Goal: Task Accomplishment & Management: Complete application form

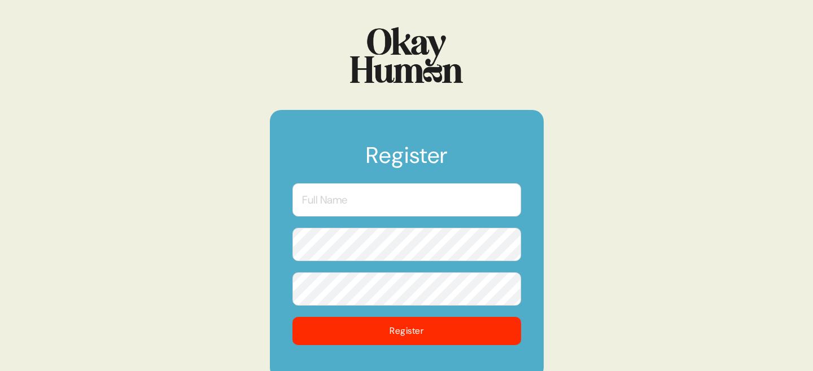
click at [366, 194] on input "text" at bounding box center [406, 199] width 229 height 33
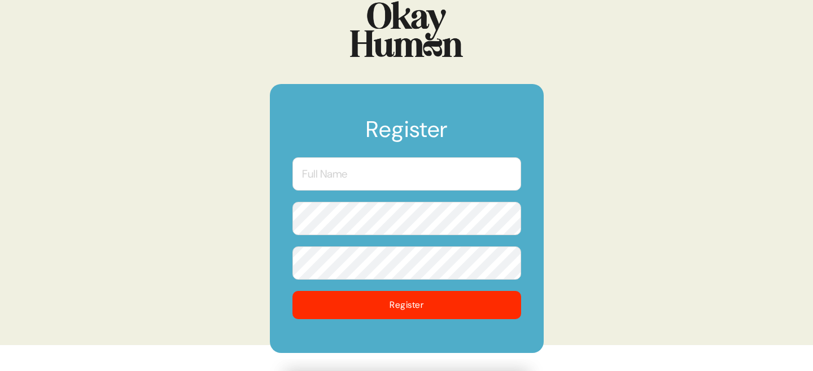
scroll to position [27, 0]
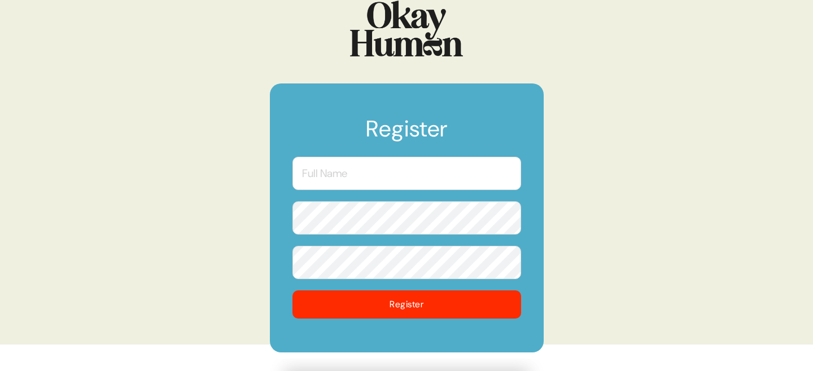
click at [371, 165] on input "text" at bounding box center [406, 173] width 229 height 33
type input "[PERSON_NAME]"
click at [292, 291] on button "Register" at bounding box center [406, 305] width 229 height 28
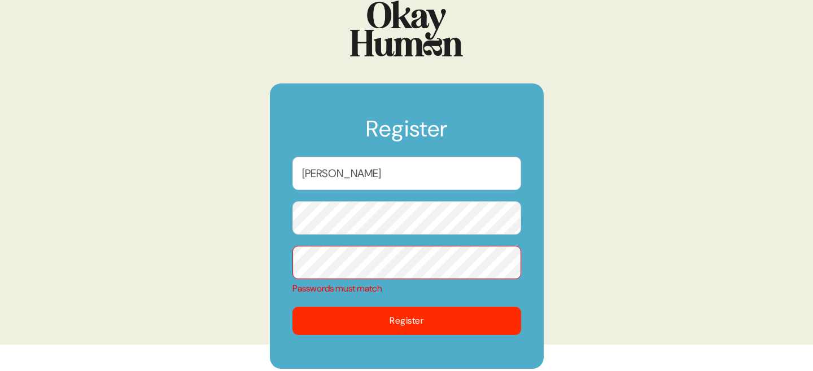
click at [292, 307] on button "Register" at bounding box center [406, 321] width 229 height 28
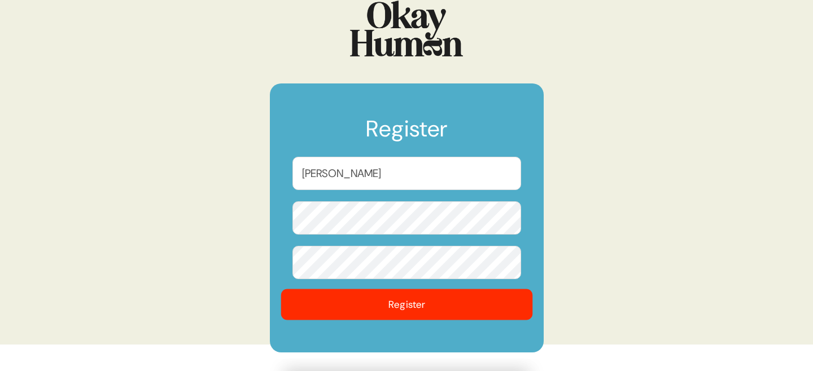
click at [389, 317] on button "Register" at bounding box center [406, 304] width 252 height 31
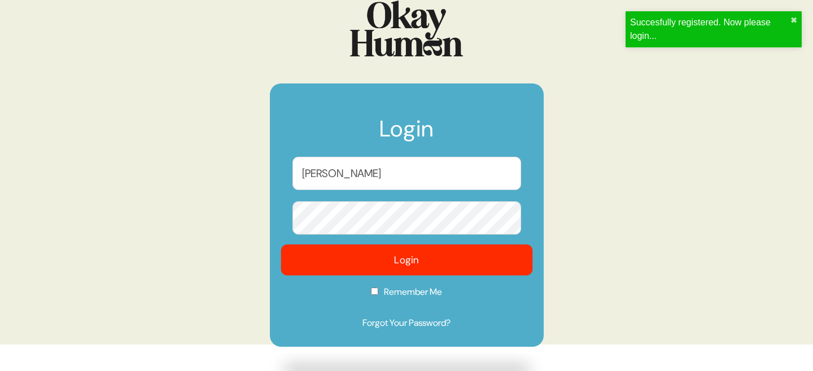
click at [515, 269] on button "Login" at bounding box center [406, 260] width 252 height 31
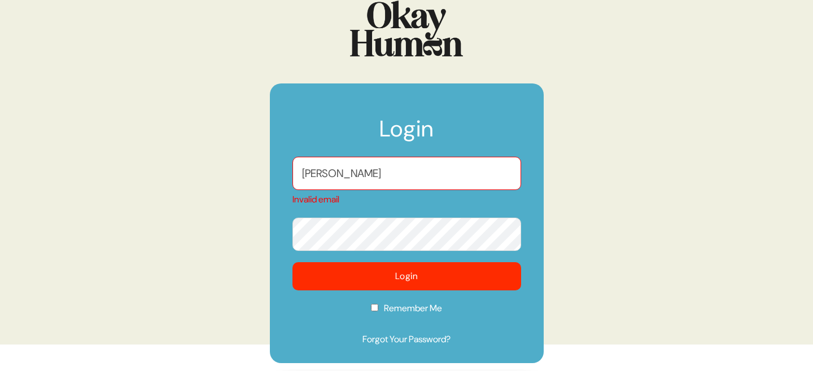
click at [384, 171] on input "[PERSON_NAME]" at bounding box center [406, 173] width 229 height 33
drag, startPoint x: 398, startPoint y: 177, endPoint x: 240, endPoint y: 177, distance: 158.0
click at [240, 177] on div "Login [PERSON_NAME] Invalid email Login Remember Me Forgot Your Password?" at bounding box center [406, 158] width 813 height 371
click at [238, 189] on div "Login [PERSON_NAME] Invalid email Login Remember Me Forgot Your Password?" at bounding box center [406, 158] width 813 height 371
drag, startPoint x: 405, startPoint y: 187, endPoint x: 235, endPoint y: 156, distance: 172.0
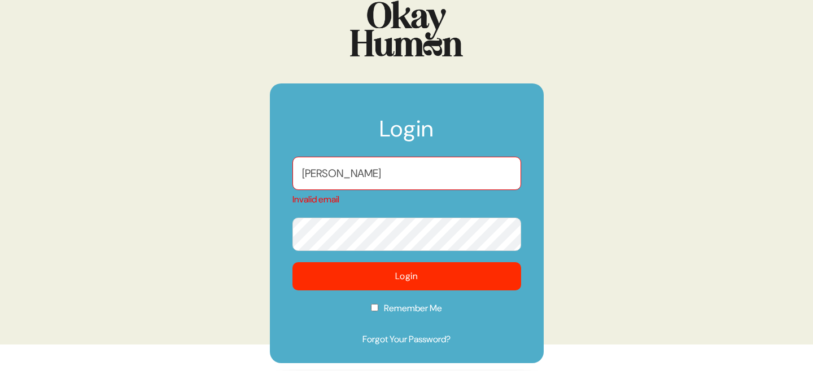
click at [235, 156] on div "Login [PERSON_NAME] Invalid email Login Remember Me Forgot Your Password?" at bounding box center [406, 158] width 813 height 371
type input "[PERSON_NAME][EMAIL_ADDRESS][PERSON_NAME][DOMAIN_NAME]"
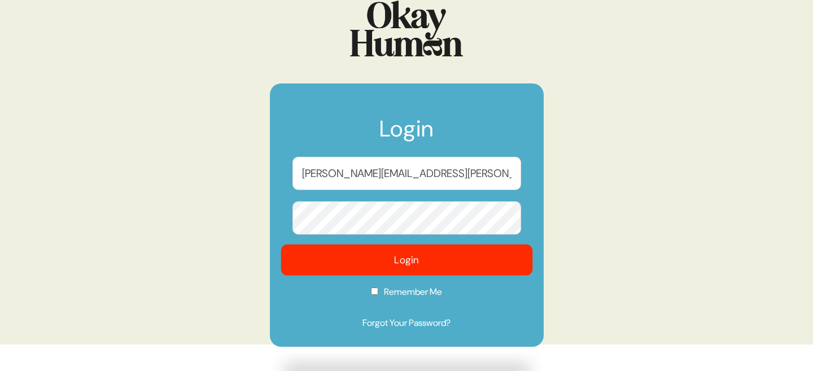
click at [402, 260] on button "Login" at bounding box center [406, 260] width 252 height 31
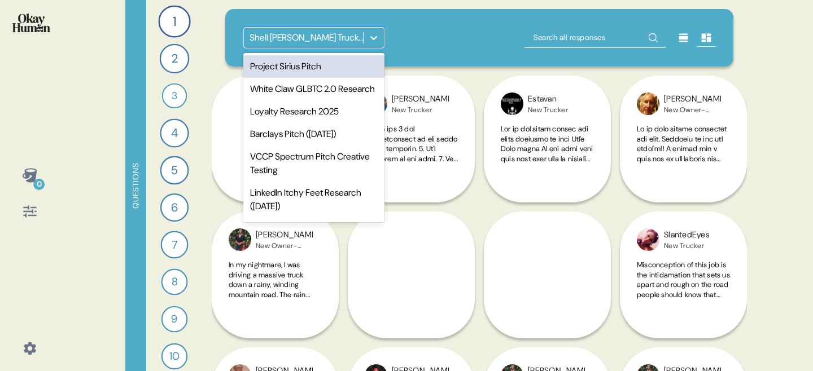
click at [361, 44] on div "Shell [PERSON_NAME] Truckers Research" at bounding box center [306, 38] width 115 height 14
click at [336, 64] on div "Project Sirius Pitch" at bounding box center [313, 66] width 141 height 23
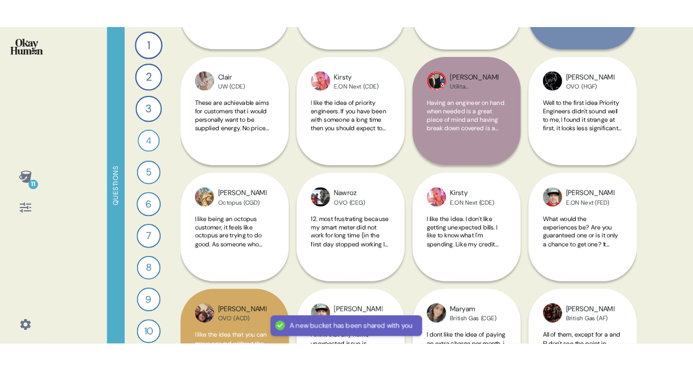
scroll to position [4539, 0]
